Goal: Task Accomplishment & Management: Manage account settings

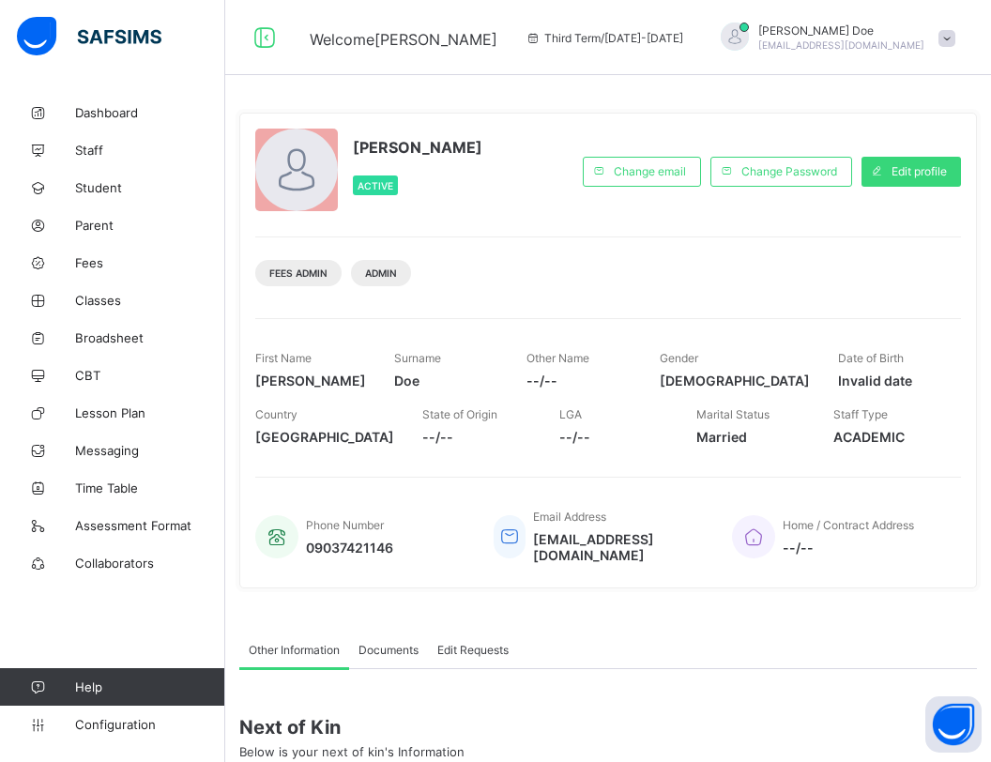
click at [918, 36] on div "[PERSON_NAME] [EMAIL_ADDRESS][DOMAIN_NAME]" at bounding box center [833, 38] width 263 height 31
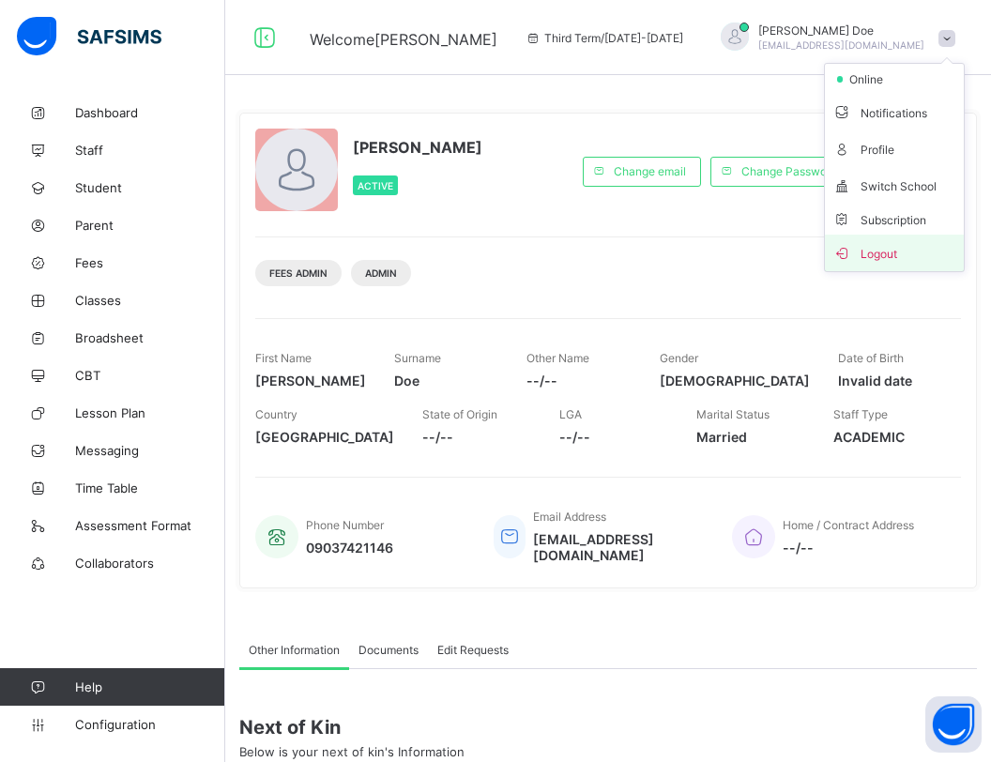
click at [863, 258] on span "Logout" at bounding box center [895, 253] width 124 height 22
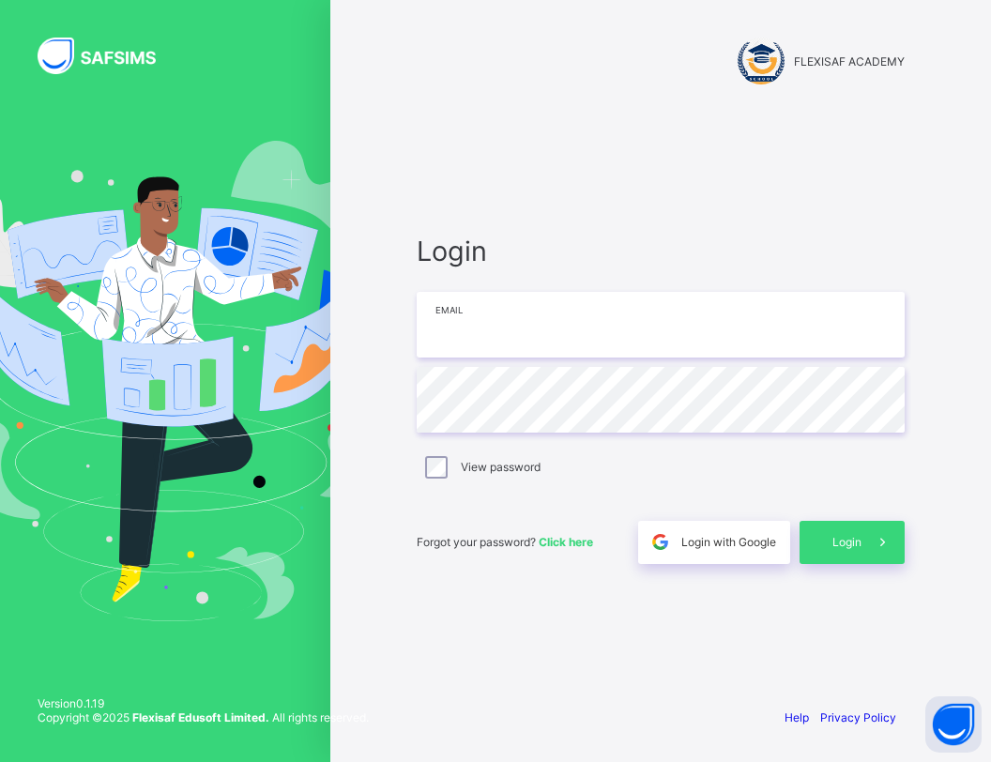
type input "**********"
